Goal: Information Seeking & Learning: Learn about a topic

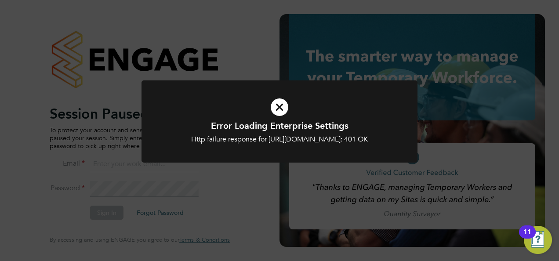
type input "hjones@skilledcareers.co.uk"
click at [199, 144] on div "Http failure response for https://skilledcareers.app.engagetech.net/app/busines…" at bounding box center [279, 139] width 229 height 9
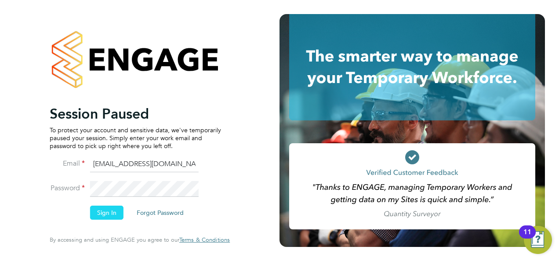
click at [96, 215] on button "Sign In" at bounding box center [106, 213] width 33 height 14
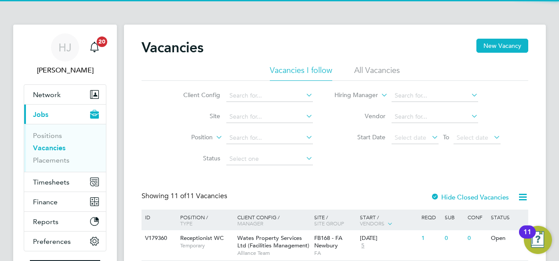
click at [159, 154] on li "Status" at bounding box center [241, 159] width 165 height 21
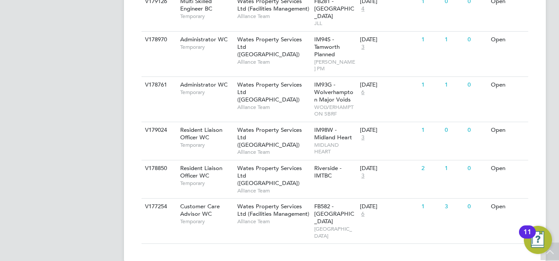
scroll to position [454, 0]
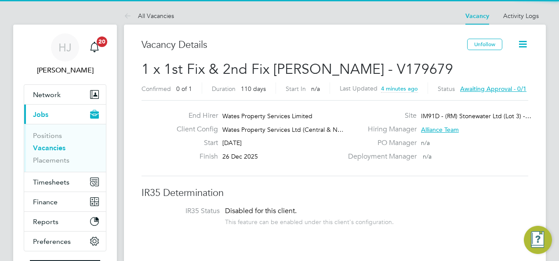
click at [195, 119] on label "End Hirer" at bounding box center [194, 115] width 48 height 9
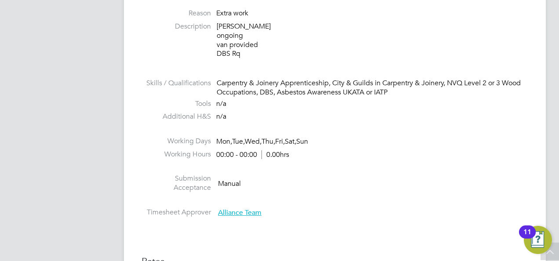
scroll to position [334, 0]
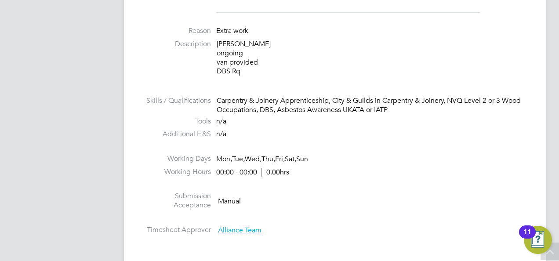
click at [354, 158] on li "Working Days Mon, Tue, Wed, Thu, Fri, Sat, Sun" at bounding box center [335, 160] width 387 height 13
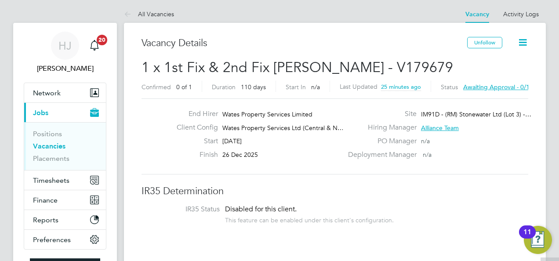
scroll to position [0, 0]
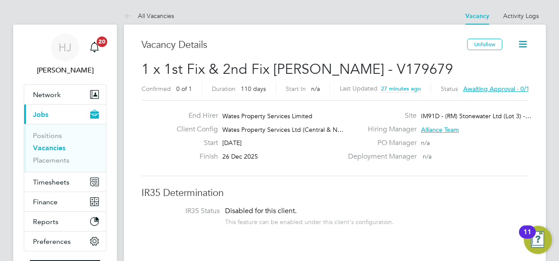
click at [284, 166] on div "End Hirer Wates Property Services Limited Client Config Wates Property Services…" at bounding box center [335, 138] width 387 height 76
click at [49, 144] on link "Vacancies" at bounding box center [49, 148] width 33 height 8
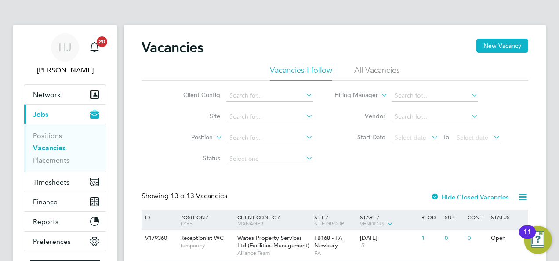
click at [169, 135] on label "Position" at bounding box center [187, 137] width 51 height 9
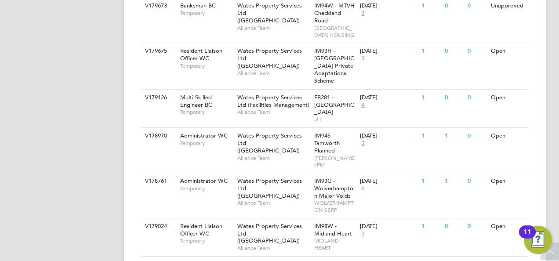
scroll to position [510, 0]
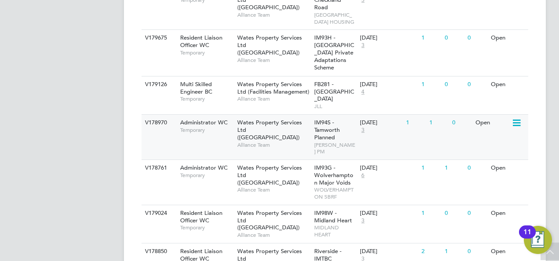
click at [430, 131] on div "1" at bounding box center [438, 123] width 23 height 16
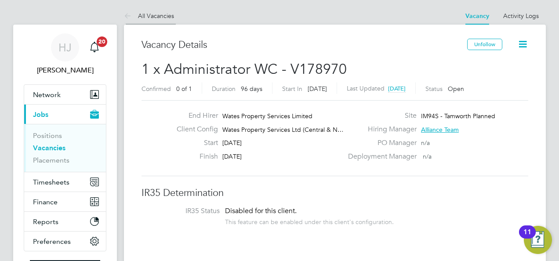
click at [128, 11] on icon at bounding box center [129, 16] width 11 height 11
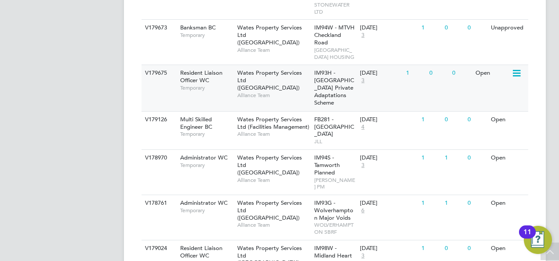
scroll to position [492, 0]
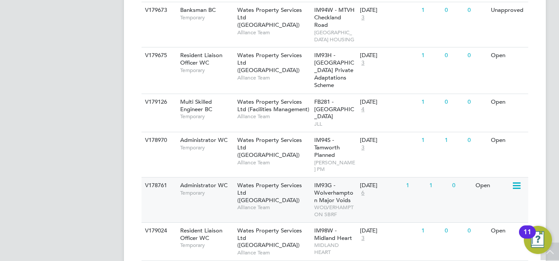
click at [397, 201] on div "25 Aug 2025 6" at bounding box center [381, 190] width 46 height 24
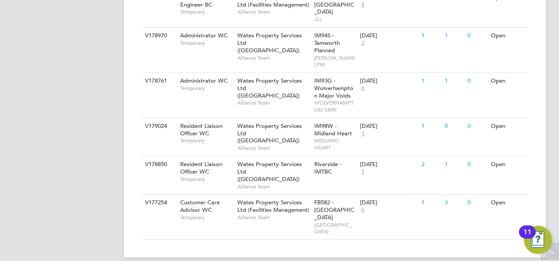
scroll to position [598, 0]
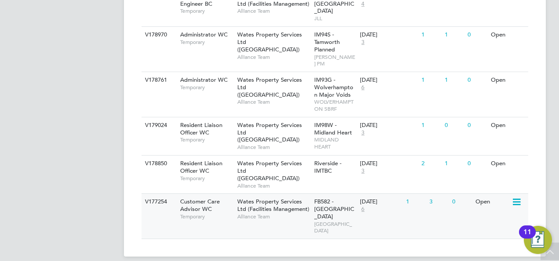
click at [199, 213] on span "Temporary" at bounding box center [206, 216] width 53 height 7
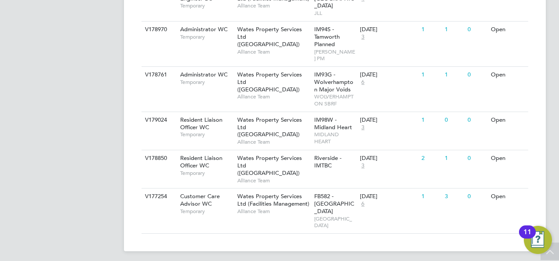
scroll to position [603, 0]
click at [263, 170] on span "Wates Property Services Ltd ([GEOGRAPHIC_DATA])" at bounding box center [269, 165] width 65 height 22
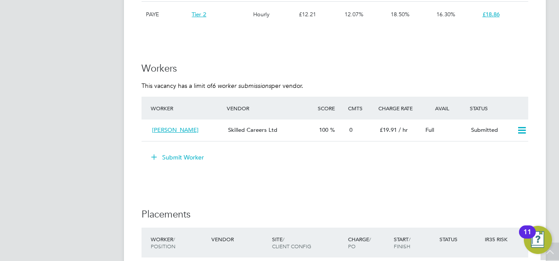
scroll to position [739, 0]
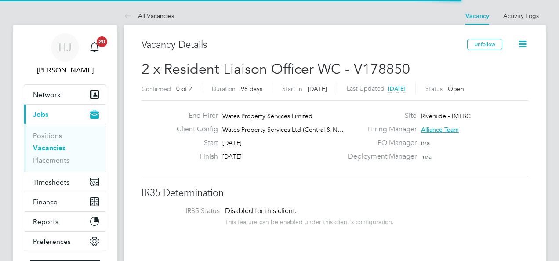
click at [13, 157] on app-nav-sections-wrapper "HJ Holly Jones Notifications 20 Applications: Network Team Members Businesses S…" at bounding box center [65, 158] width 104 height 266
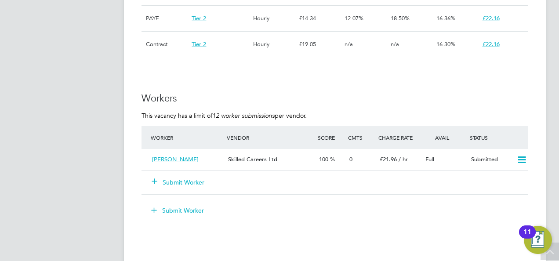
scroll to position [766, 0]
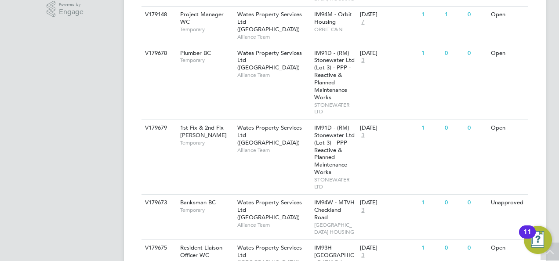
scroll to position [299, 0]
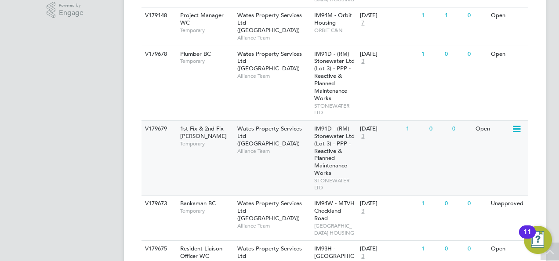
click at [484, 133] on div "Open" at bounding box center [492, 129] width 38 height 16
click at [94, 139] on app-navbar "HJ Holly Jones Notifications 20 Applications: Network Team Members Businesses S…" at bounding box center [65, 148] width 104 height 844
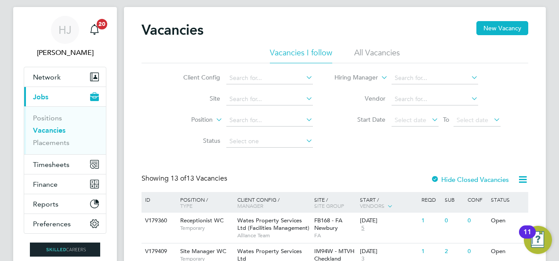
scroll to position [35, 0]
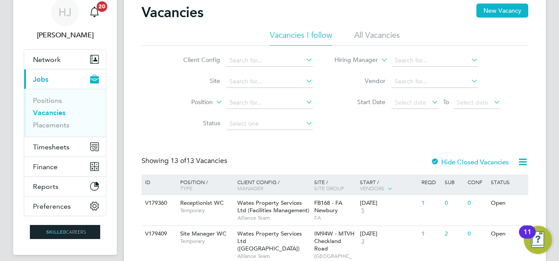
click at [154, 88] on div "Client Config Site Position Status Hiring Manager Vendor Start Date Select date…" at bounding box center [335, 90] width 387 height 89
click at [253, 189] on span "Manager" at bounding box center [250, 188] width 26 height 7
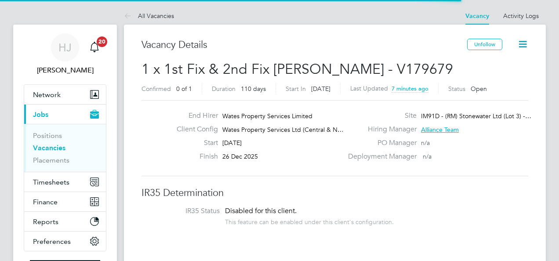
click at [157, 169] on div "End Hirer Wates Property Services Limited Client Config Wates Property Services…" at bounding box center [335, 138] width 387 height 76
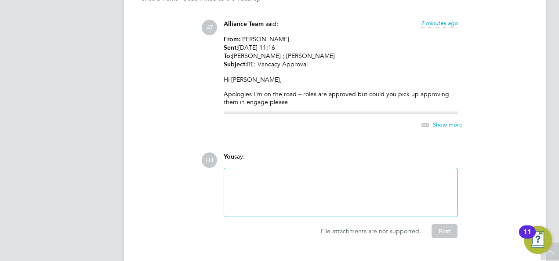
scroll to position [1119, 0]
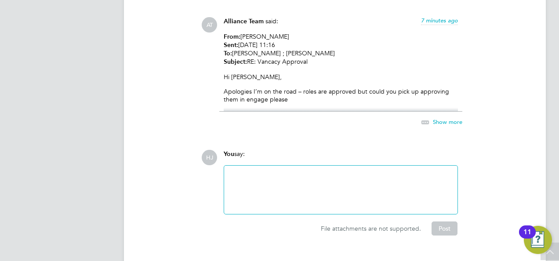
click at [450, 119] on span "Show more" at bounding box center [447, 121] width 29 height 7
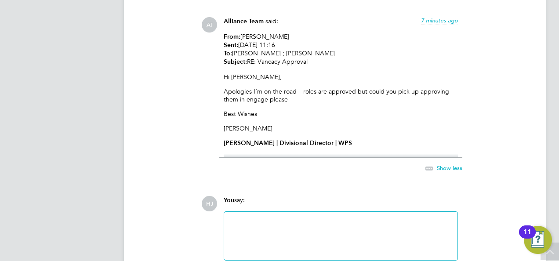
click at [144, 91] on div "Operational Instructions & Comments (1) Comments on this page are visible to al…" at bounding box center [335, 120] width 387 height 323
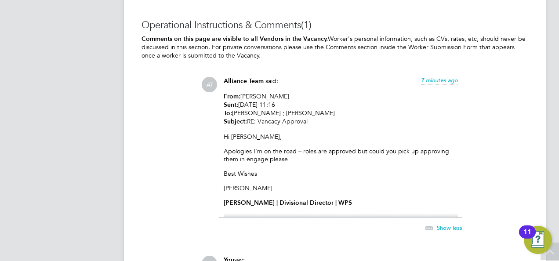
click at [144, 91] on div "Operational Instructions & Comments (1) Comments on this page are visible to al…" at bounding box center [335, 180] width 387 height 323
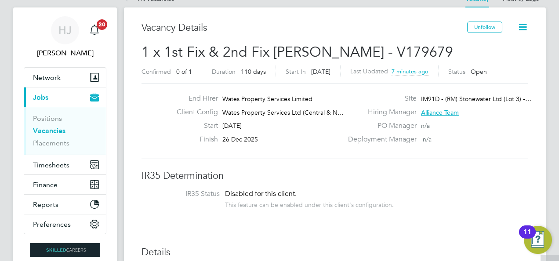
scroll to position [4, 0]
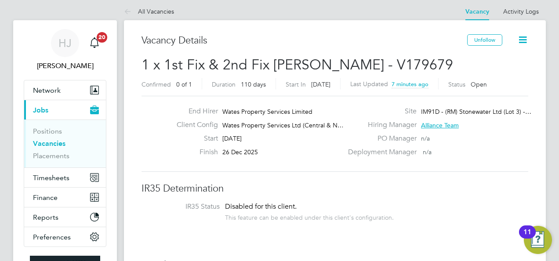
click at [477, 111] on span "IM91D - (RM) Stonewater Ltd (Lot 3) -…" at bounding box center [476, 112] width 110 height 8
click at [307, 142] on div "Start 08 Sep 2025" at bounding box center [256, 141] width 173 height 14
drag, startPoint x: 371, startPoint y: 60, endPoint x: 426, endPoint y: 64, distance: 56.0
click at [426, 64] on h2 "1 x 1st Fix & 2nd Fix Carpenter BC - V179679 Confirmed 0 of 1 Duration 110 days…" at bounding box center [335, 74] width 387 height 37
drag, startPoint x: 426, startPoint y: 64, endPoint x: 326, endPoint y: 97, distance: 105.5
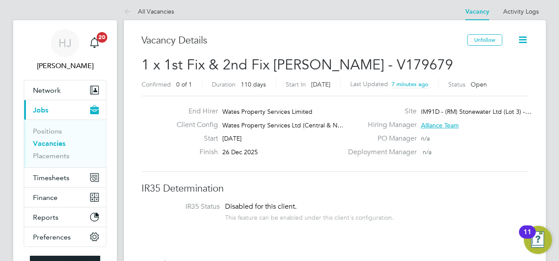
click at [326, 97] on div "End Hirer Wates Property Services Limited Client Config Wates Property Services…" at bounding box center [335, 134] width 387 height 76
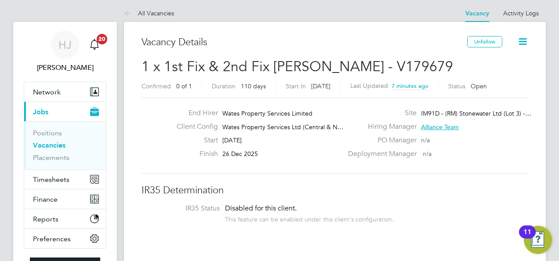
scroll to position [0, 0]
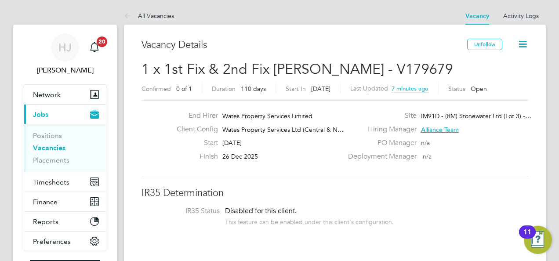
click at [527, 114] on span "IM91D - (RM) Stonewater Ltd (Lot 3) -…" at bounding box center [476, 116] width 110 height 8
click at [454, 111] on div "End Hirer Wates Property Services Limited Client Config Wates Property Services…" at bounding box center [335, 138] width 387 height 76
click at [422, 120] on span "IM91D - (RM) Stonewater Ltd (Lot 3) -…" at bounding box center [476, 116] width 110 height 8
click at [353, 172] on div "End Hirer Wates Property Services Limited Client Config Wates Property Services…" at bounding box center [335, 138] width 387 height 76
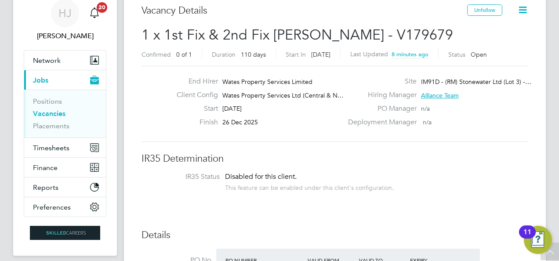
scroll to position [18, 0]
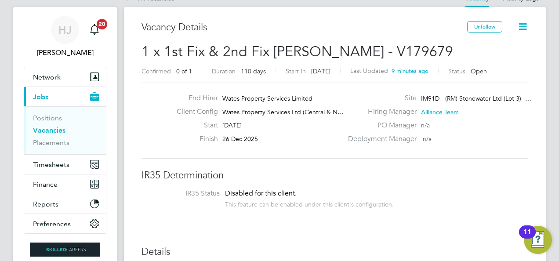
click at [467, 95] on span "IM91D - (RM) Stonewater Ltd (Lot 3) -…" at bounding box center [476, 99] width 110 height 8
drag, startPoint x: 446, startPoint y: 98, endPoint x: 501, endPoint y: 98, distance: 55.4
click at [501, 98] on span "IM91D - (RM) Stonewater Ltd (Lot 3) -…" at bounding box center [476, 99] width 110 height 8
copy span "(RM) Stonewater Ltd"
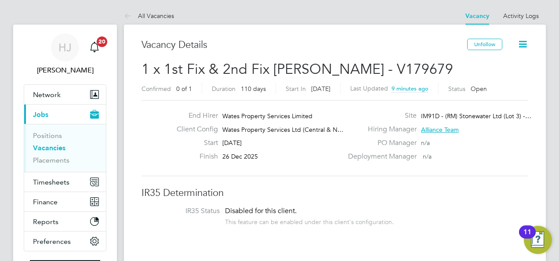
click at [355, 101] on div "End Hirer Wates Property Services Limited Client Config Wates Property Services…" at bounding box center [335, 138] width 387 height 76
click at [124, 13] on icon at bounding box center [129, 16] width 11 height 11
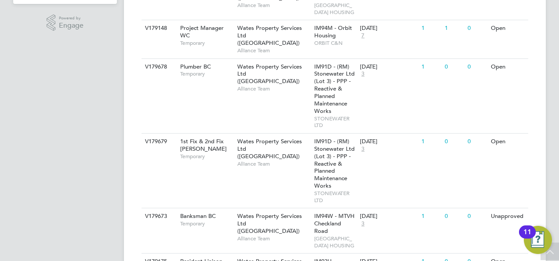
scroll to position [287, 0]
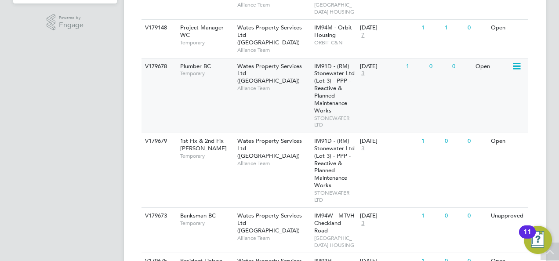
click at [483, 71] on div "Open" at bounding box center [492, 66] width 38 height 16
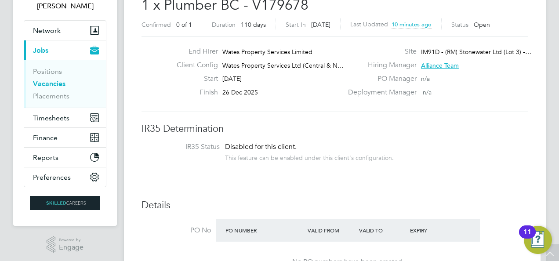
scroll to position [69, 0]
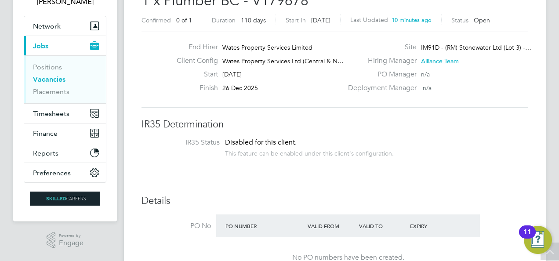
click at [220, 153] on li "IR35 Status Disabled for this client. This feature can be enabled under this cl…" at bounding box center [334, 149] width 369 height 22
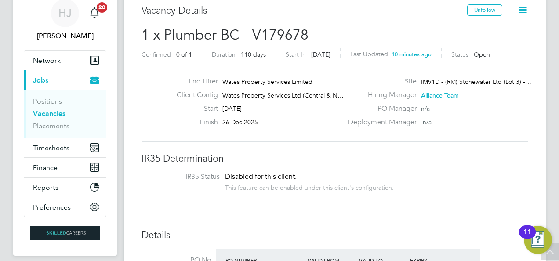
scroll to position [33, 0]
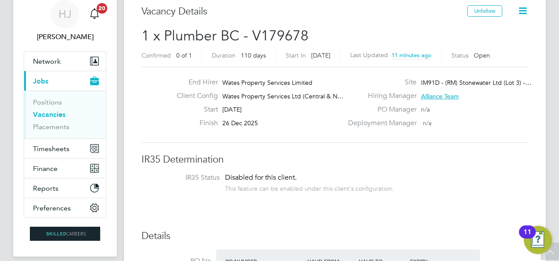
click at [168, 121] on div "End Hirer Wates Property Services Limited Client Config Wates Property Services…" at bounding box center [335, 105] width 394 height 54
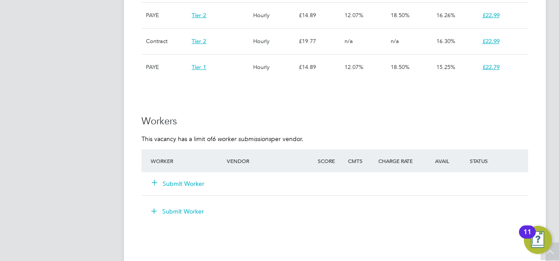
scroll to position [684, 0]
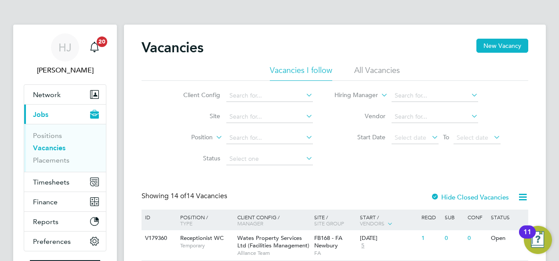
click at [144, 108] on div "Client Config Site Position Status Hiring Manager Vendor Start Date Select date…" at bounding box center [335, 125] width 387 height 89
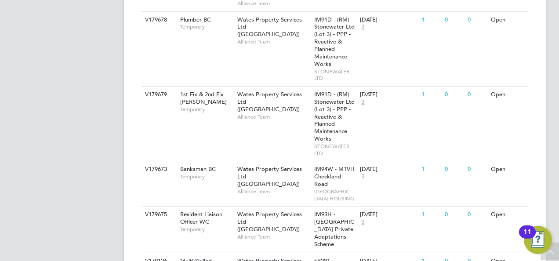
scroll to position [334, 0]
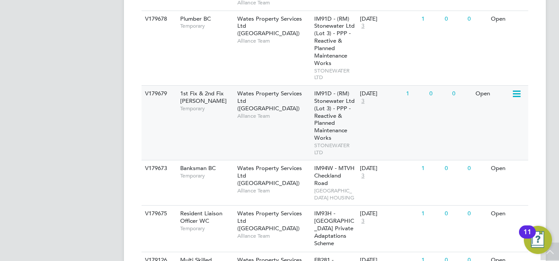
click at [268, 138] on div "V179679 1st Fix & 2nd Fix [PERSON_NAME] Temporary Wates Property Services Ltd (…" at bounding box center [335, 122] width 387 height 75
click at [97, 126] on app-navbar "HJ [PERSON_NAME] Notifications 20 Applications: Network Team Members Businesses…" at bounding box center [65, 135] width 104 height 889
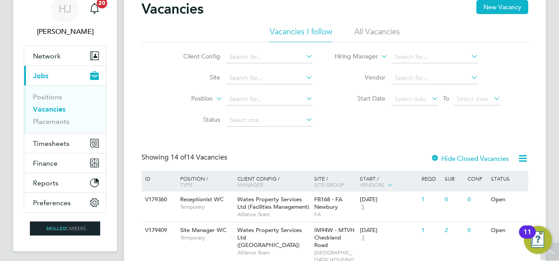
scroll to position [12, 0]
